Goal: Information Seeking & Learning: Get advice/opinions

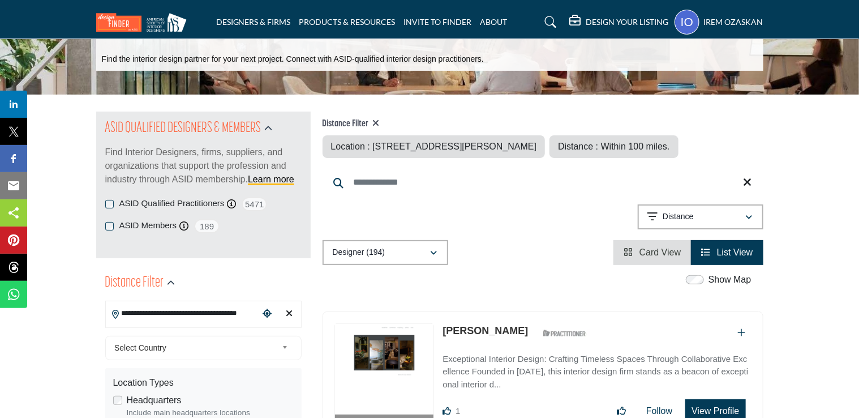
scroll to position [0, 16]
click at [245, 318] on input "**********" at bounding box center [182, 313] width 153 height 22
drag, startPoint x: 247, startPoint y: 310, endPoint x: 228, endPoint y: 319, distance: 21.8
click at [247, 309] on input "**********" at bounding box center [182, 313] width 153 height 22
click at [238, 314] on input "**********" at bounding box center [182, 313] width 153 height 22
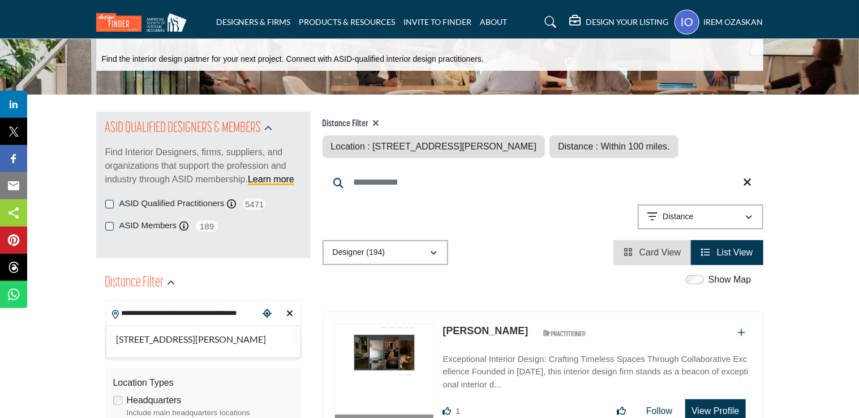
click at [238, 314] on input "**********" at bounding box center [182, 313] width 153 height 22
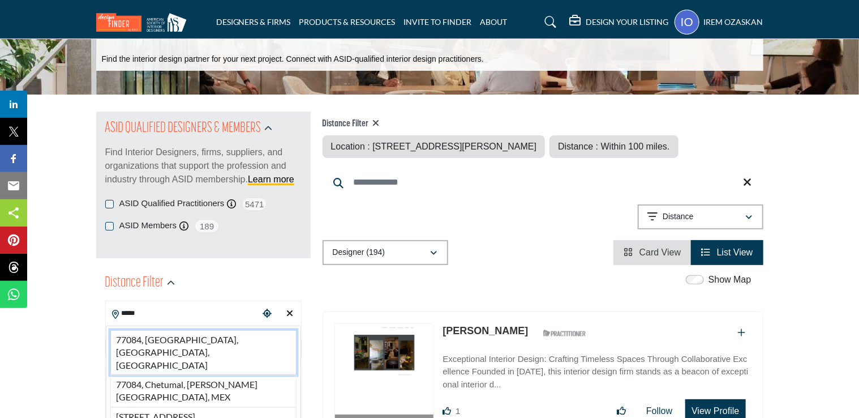
click at [196, 343] on li "77084, Houston, TX, USA" at bounding box center [203, 352] width 186 height 45
type input "**********"
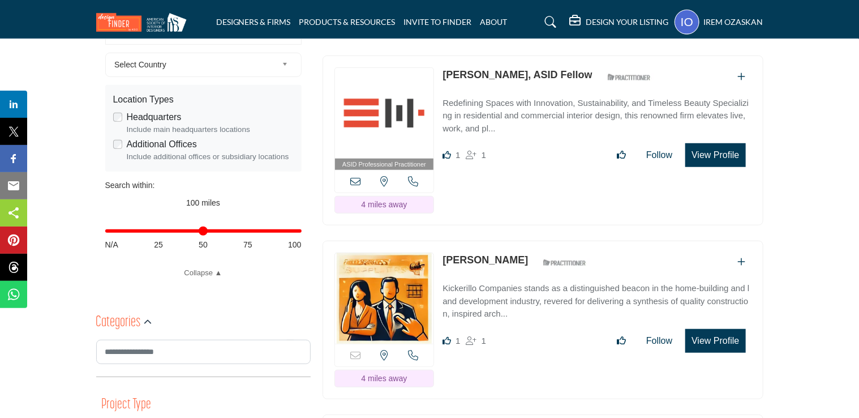
scroll to position [453, 0]
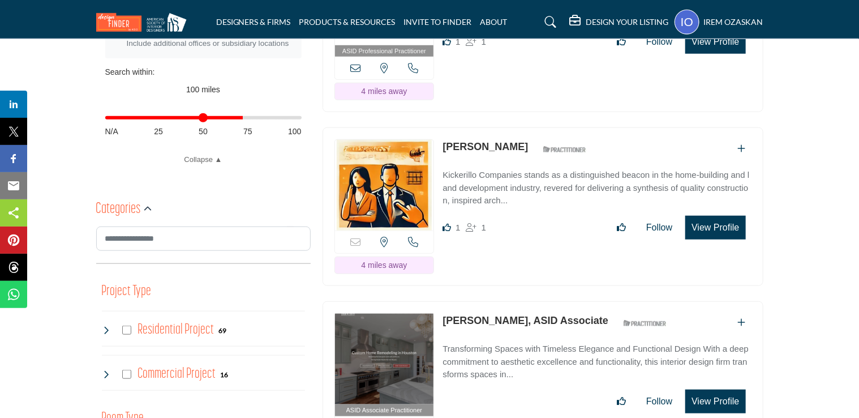
drag, startPoint x: 294, startPoint y: 117, endPoint x: 240, endPoint y: 108, distance: 54.6
click at [240, 117] on input "Distance in miles" at bounding box center [203, 118] width 196 height 2
click at [302, 119] on input "Distance in miles" at bounding box center [203, 118] width 196 height 2
click at [215, 105] on div "Distance in miles N/A 25 50 75 100" at bounding box center [203, 123] width 196 height 44
click at [199, 114] on div "Distance in miles N/A 25 50 75 100" at bounding box center [203, 123] width 196 height 44
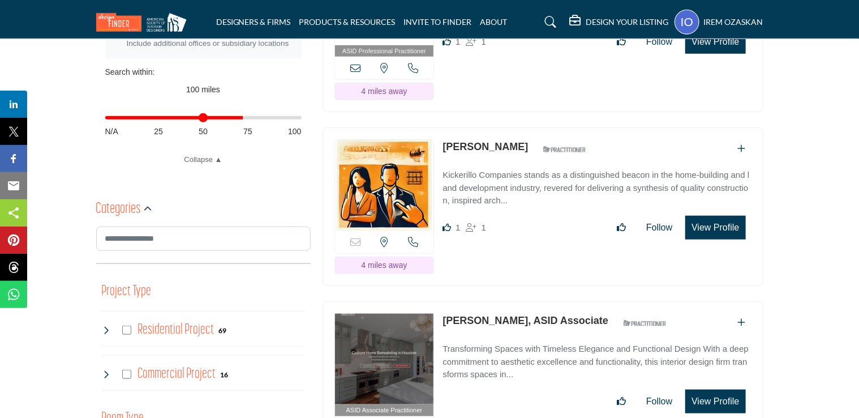
click at [203, 117] on input "Distance in miles" at bounding box center [203, 118] width 196 height 2
click at [186, 113] on div "Distance in miles N/A 25 50 75 100" at bounding box center [203, 123] width 196 height 44
type input "**"
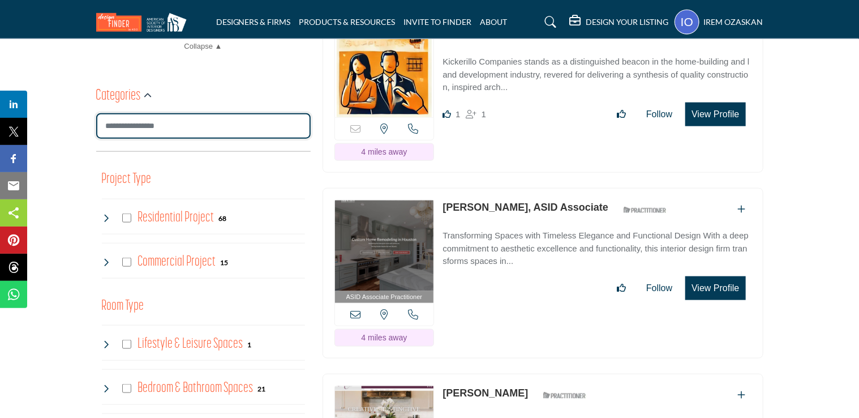
click at [190, 132] on input "Search Category" at bounding box center [203, 125] width 215 height 25
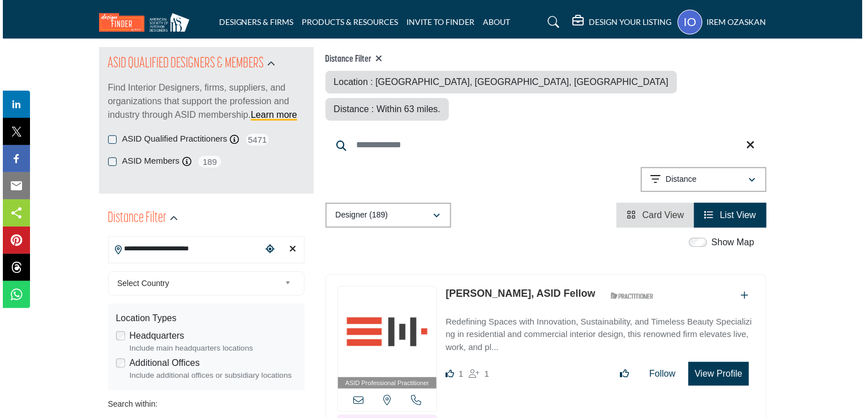
scroll to position [170, 0]
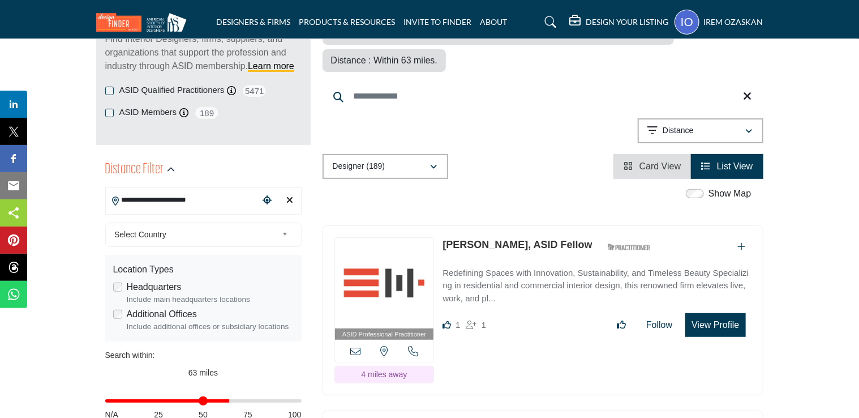
click at [700, 309] on div "ASID Professional Practitioner ASID Professional Practitioners have successfull…" at bounding box center [543, 310] width 441 height 170
click at [700, 313] on button "View Profile" at bounding box center [716, 325] width 60 height 24
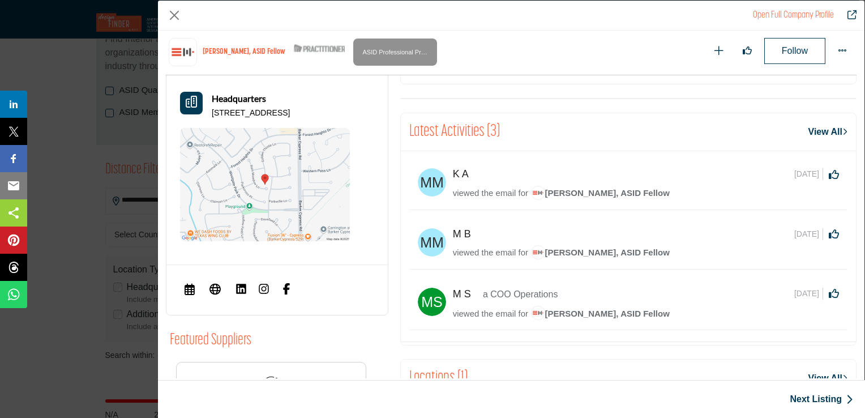
scroll to position [348, 0]
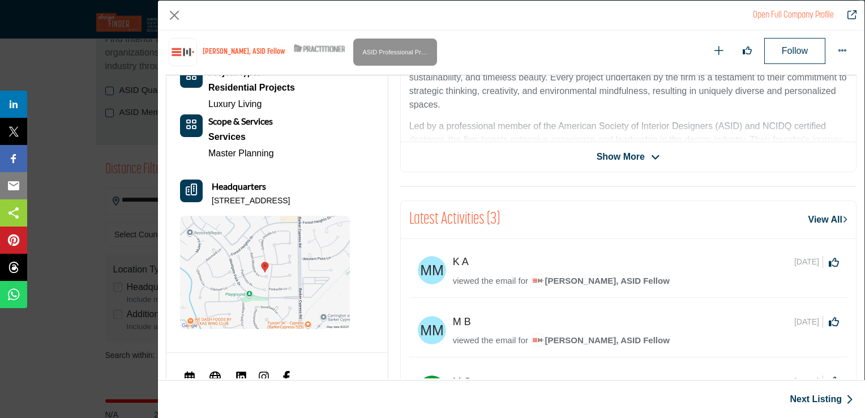
click at [497, 292] on div "K A 8 days ago Click to Like this activity 0 0" at bounding box center [628, 272] width 438 height 50
click at [494, 284] on span "viewed the email for" at bounding box center [490, 281] width 75 height 10
click at [501, 277] on span "viewed the email for" at bounding box center [490, 281] width 75 height 10
click at [564, 286] on link "Shundra Harris, ASID Fellow" at bounding box center [600, 282] width 139 height 14
click at [572, 277] on span "Shundra Harris, ASID Fellow" at bounding box center [600, 281] width 139 height 10
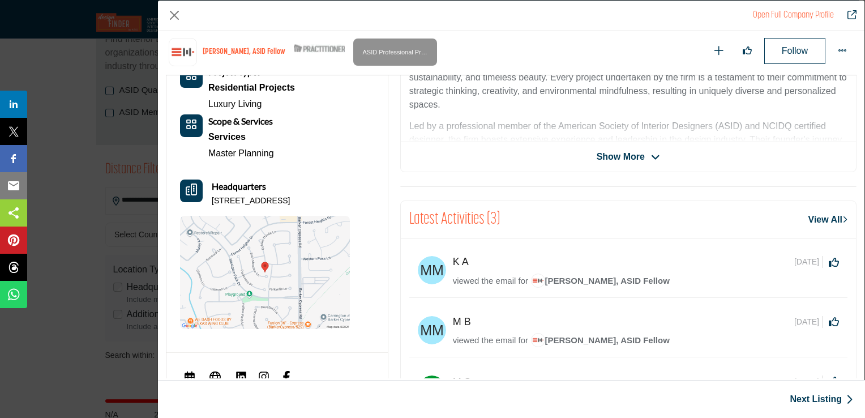
click at [813, 218] on link "View All" at bounding box center [827, 220] width 39 height 14
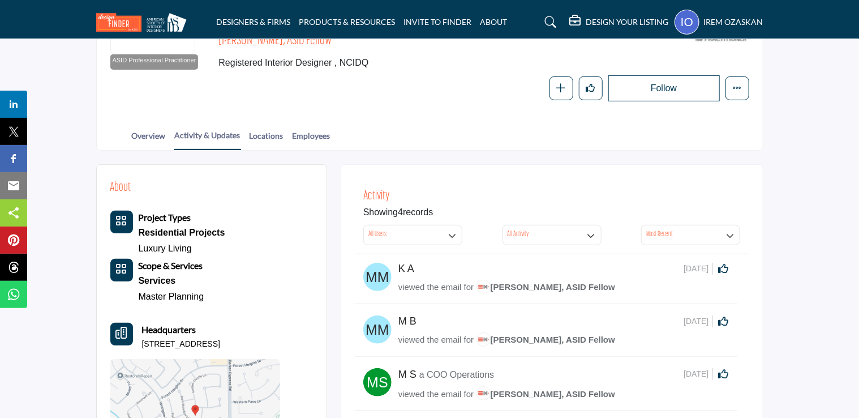
scroll to position [57, 0]
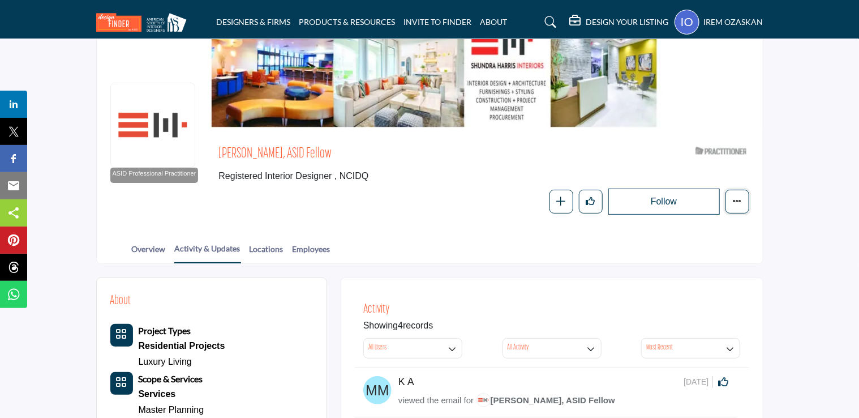
click at [734, 196] on icon "More details" at bounding box center [737, 200] width 9 height 9
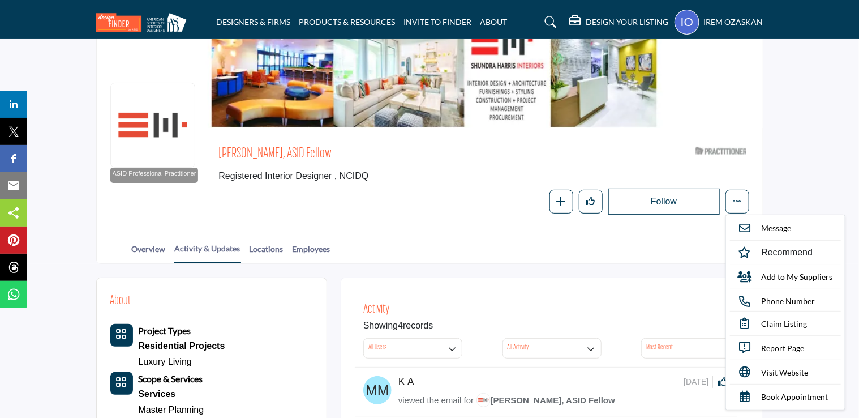
click at [168, 246] on div "Overview Activity & Updates Locations Employees" at bounding box center [444, 245] width 638 height 35
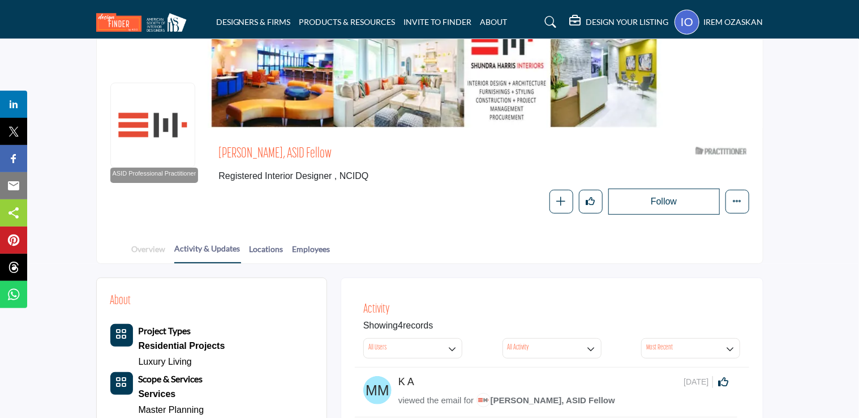
click at [164, 248] on link "Overview" at bounding box center [148, 253] width 35 height 20
click at [305, 255] on link "Employees" at bounding box center [311, 253] width 39 height 20
click at [322, 250] on link "Employees" at bounding box center [311, 253] width 39 height 20
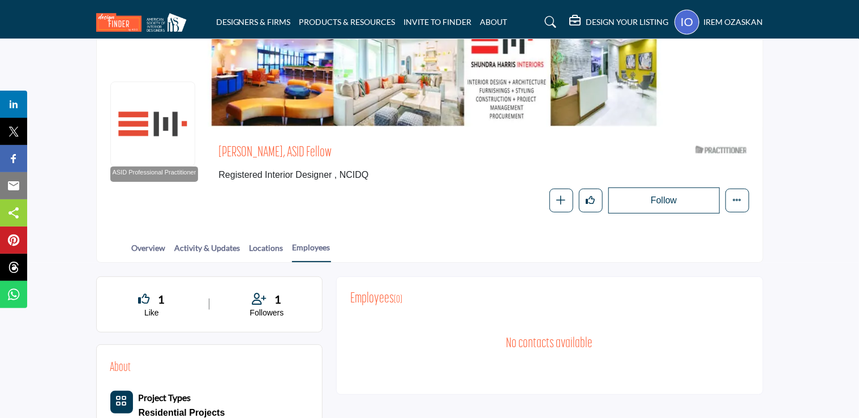
scroll to position [57, 0]
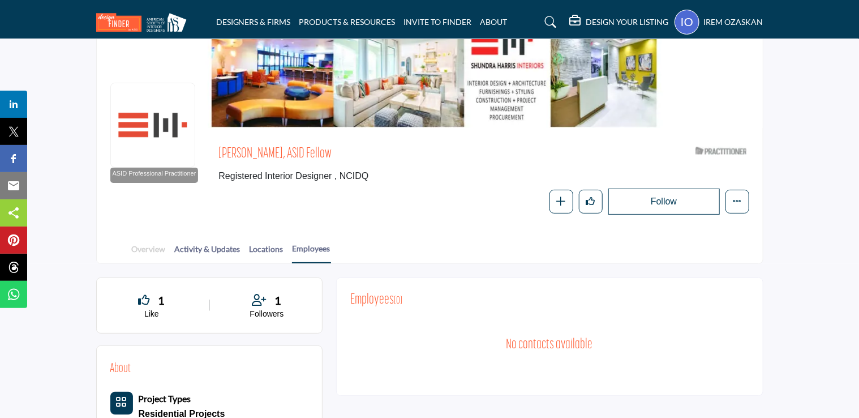
click at [145, 256] on link "Overview" at bounding box center [148, 253] width 35 height 20
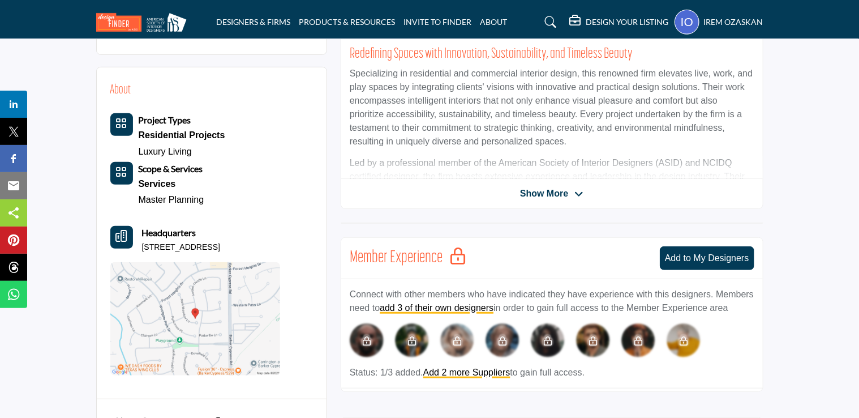
scroll to position [340, 0]
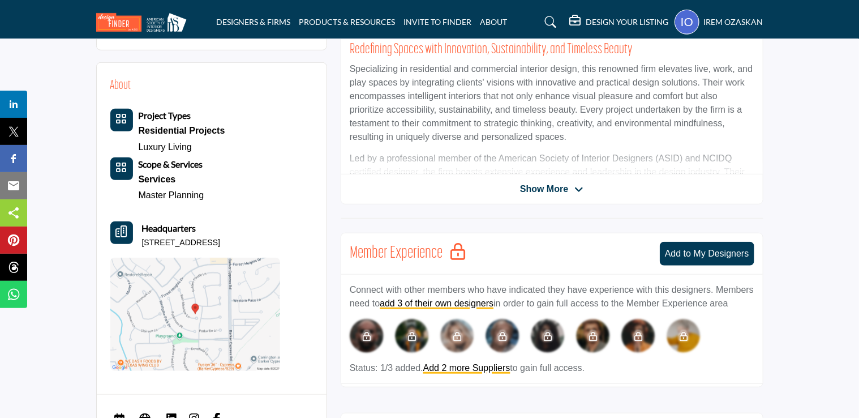
click at [529, 192] on span "Show More" at bounding box center [544, 189] width 48 height 14
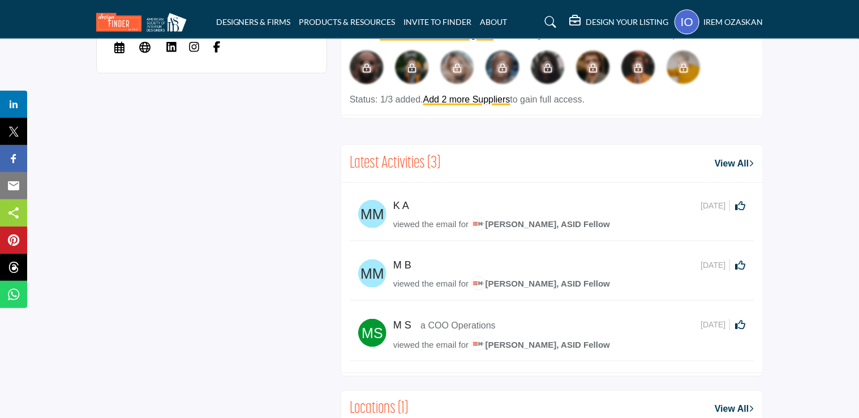
scroll to position [849, 0]
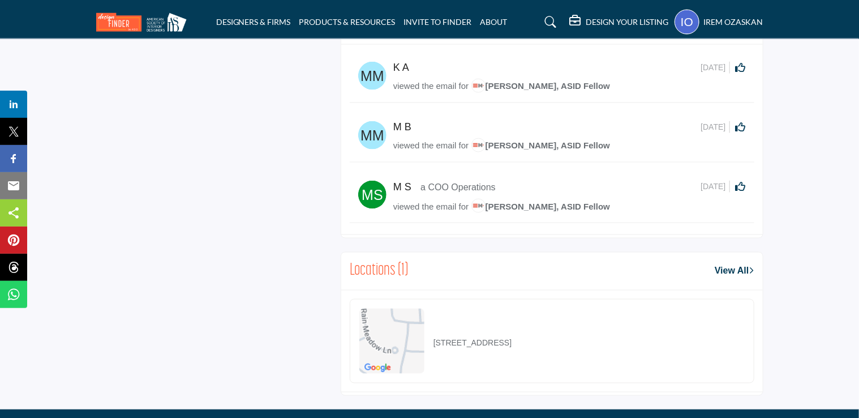
click at [396, 328] on img at bounding box center [391, 341] width 65 height 65
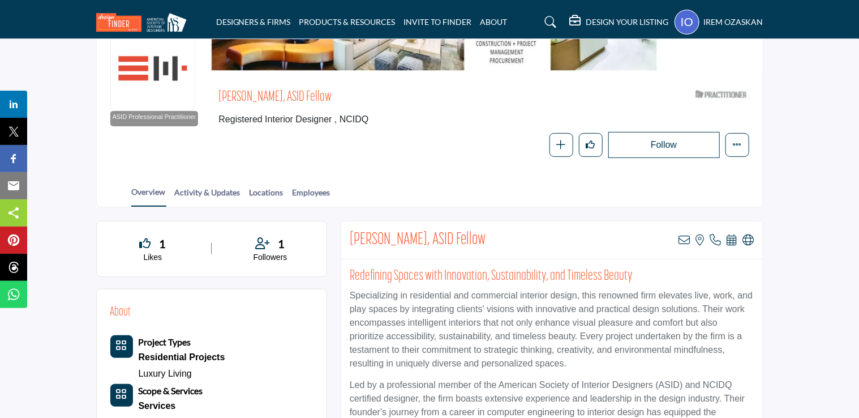
scroll to position [0, 0]
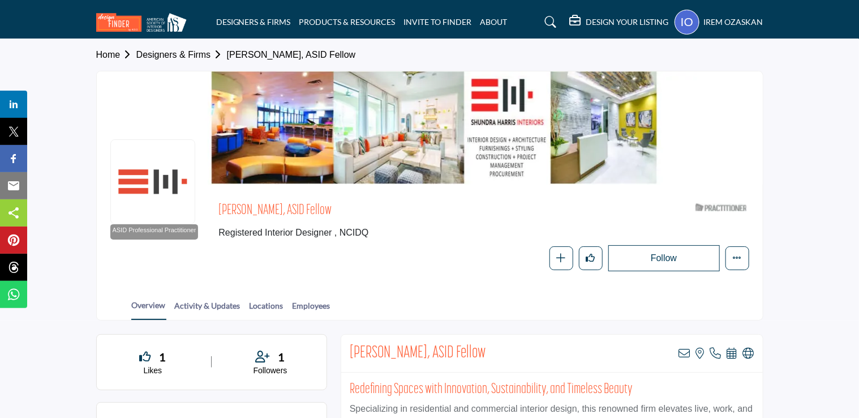
click at [190, 57] on link "Designers & Firms" at bounding box center [181, 55] width 91 height 10
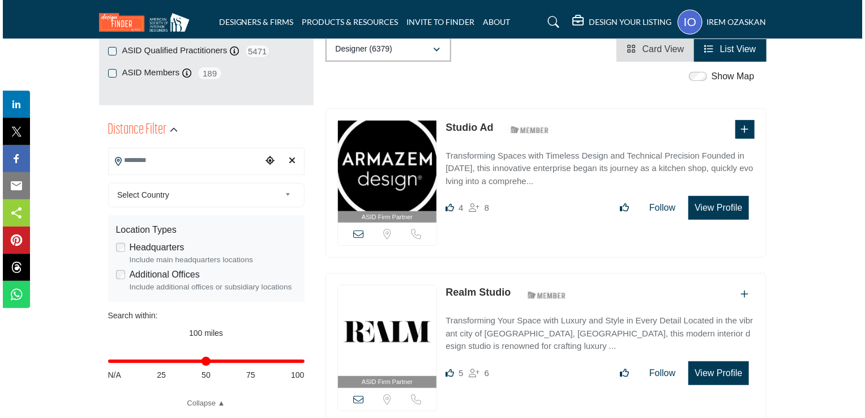
scroll to position [226, 0]
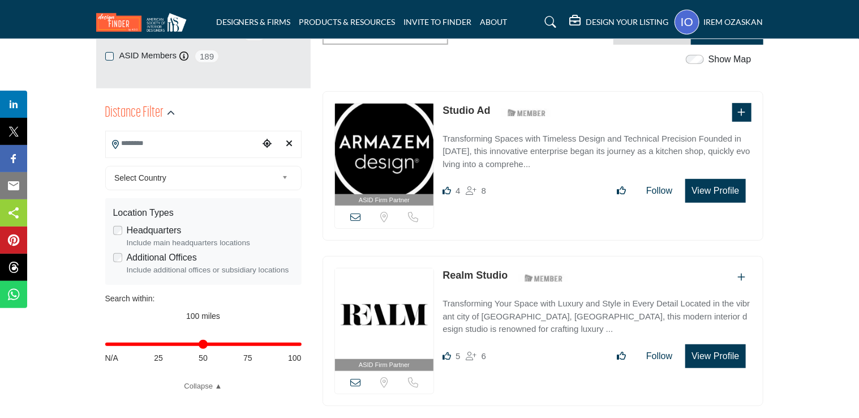
click at [405, 182] on img at bounding box center [384, 149] width 99 height 91
click at [731, 187] on button "View Profile" at bounding box center [716, 191] width 60 height 24
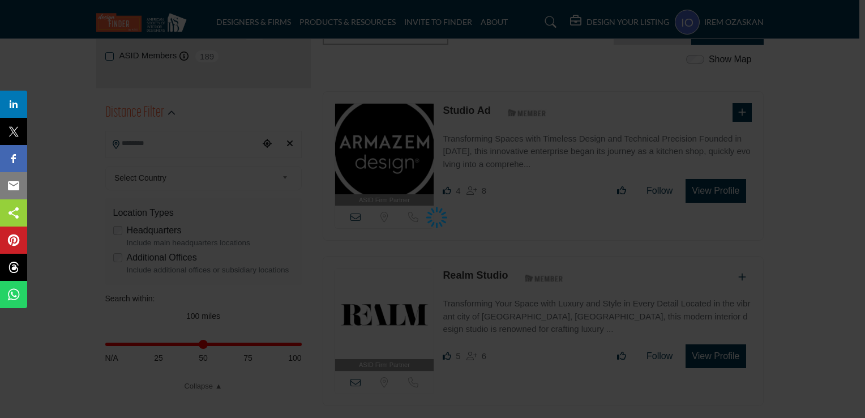
click at [759, 139] on div at bounding box center [432, 209] width 865 height 418
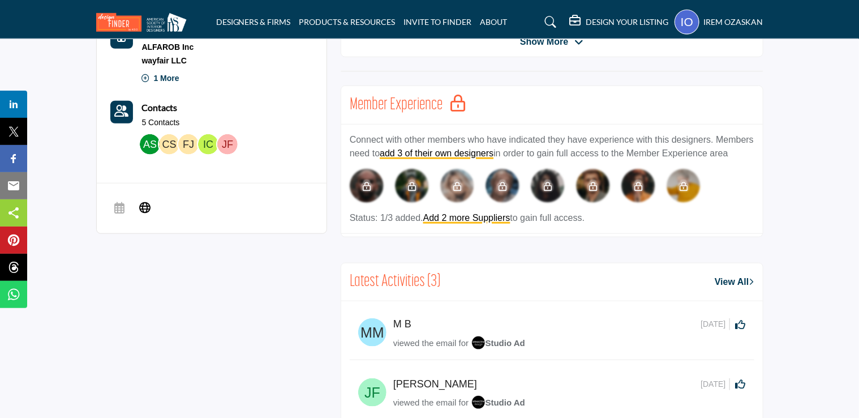
scroll to position [453, 0]
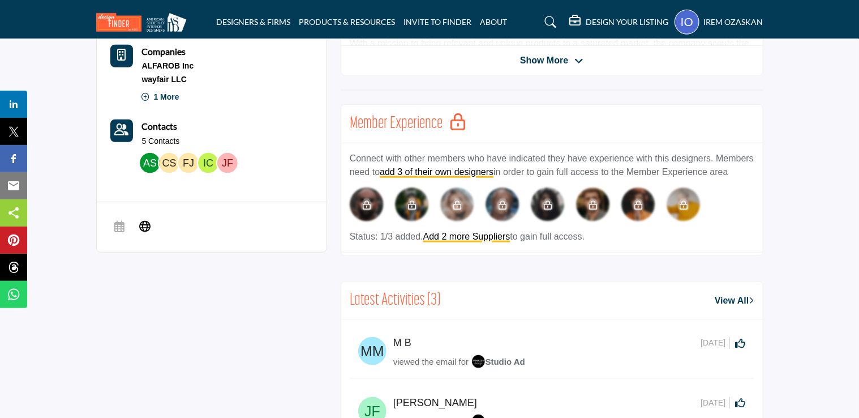
click at [159, 129] on b "Contacts" at bounding box center [160, 126] width 36 height 11
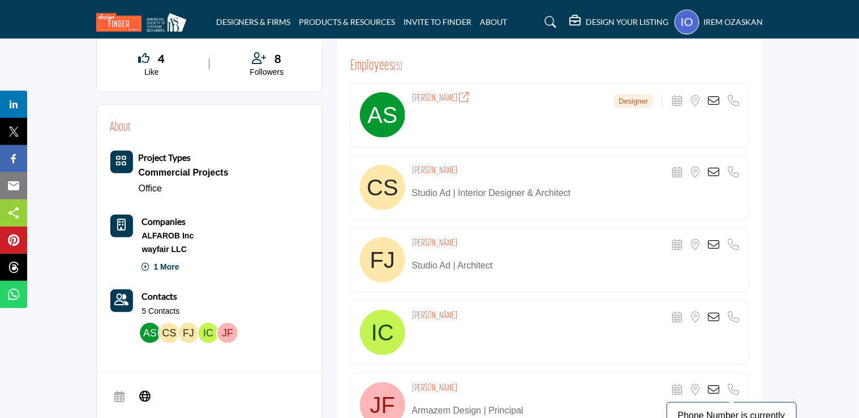
scroll to position [396, 0]
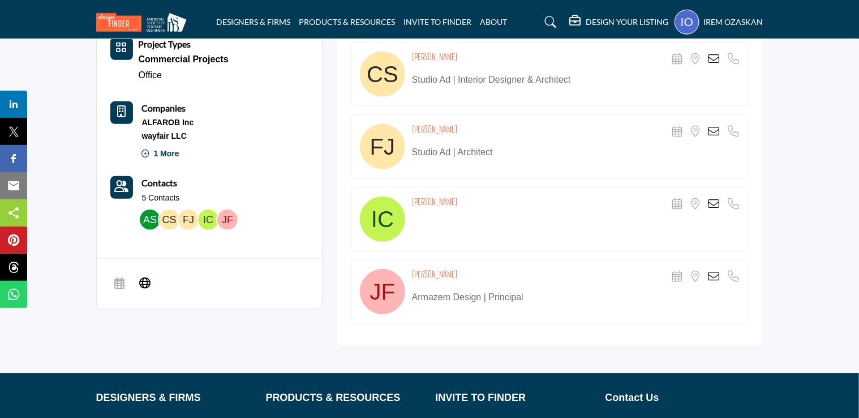
click at [713, 274] on icon at bounding box center [714, 276] width 11 height 11
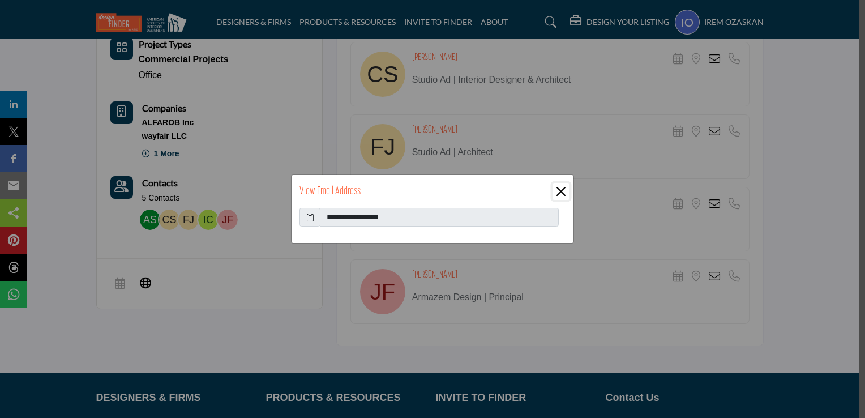
click at [561, 198] on button "Close" at bounding box center [561, 191] width 17 height 17
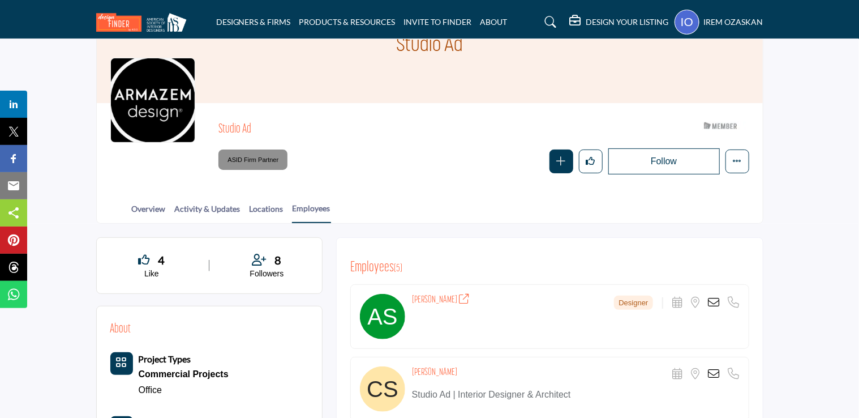
scroll to position [113, 0]
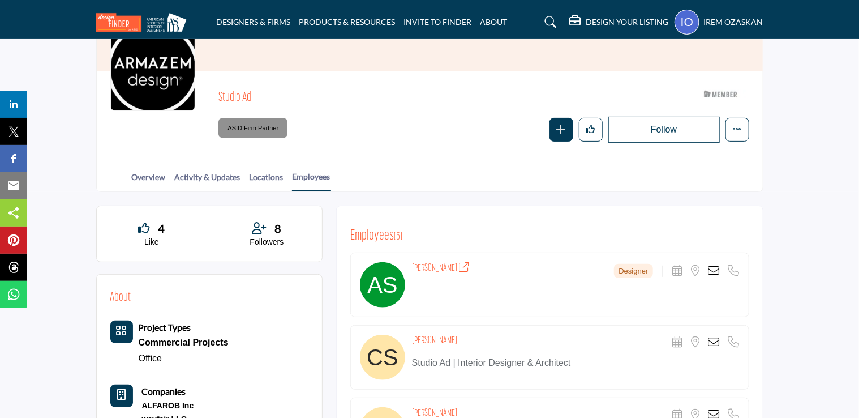
click at [132, 28] on img at bounding box center [144, 22] width 96 height 19
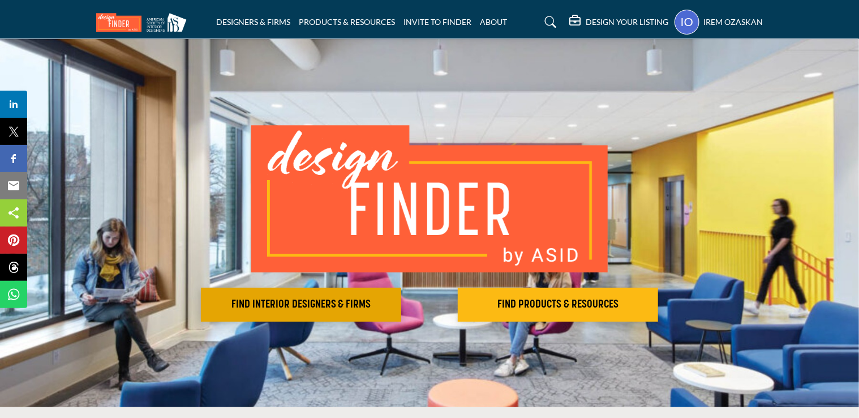
click at [329, 293] on button "FIND INTERIOR DESIGNERS & FIRMS" at bounding box center [301, 305] width 200 height 34
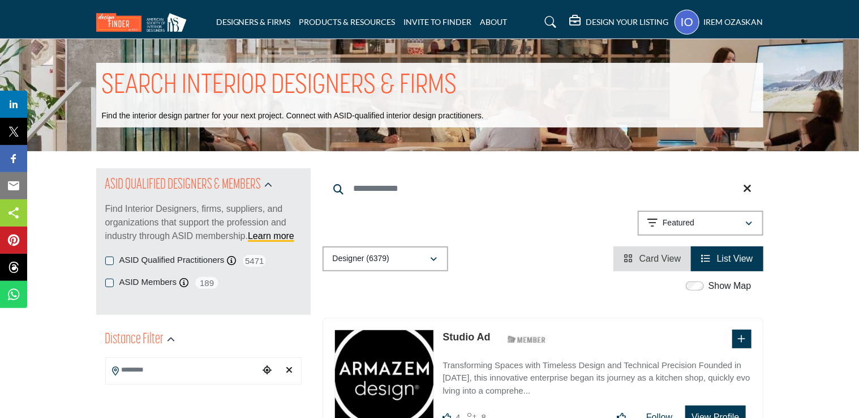
click at [712, 14] on div "irem ozaskan My Profile My Interests My Lists My Suppliers & Designers Design Y…" at bounding box center [719, 22] width 89 height 25
